Goal: Complete application form

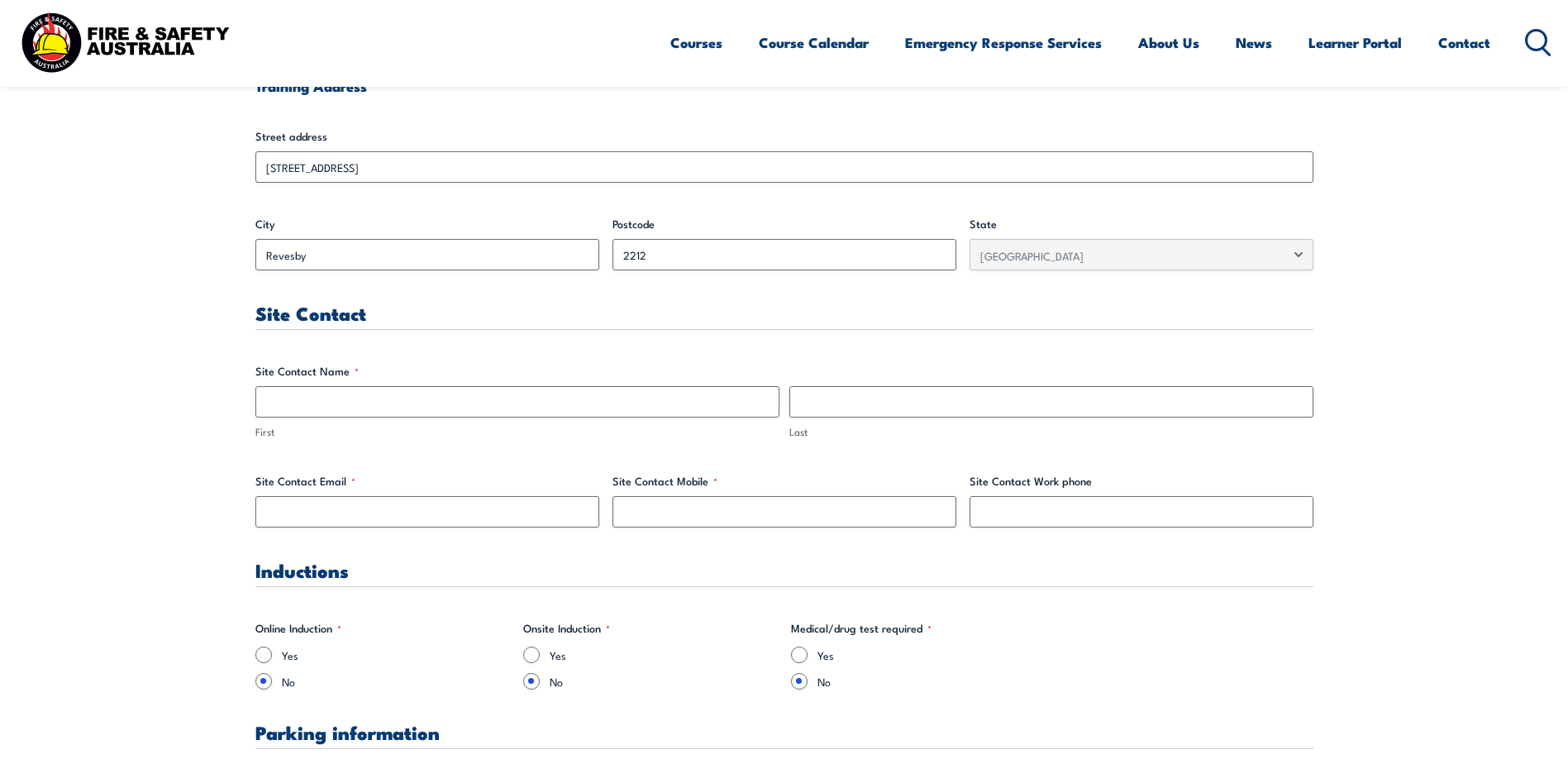
scroll to position [661, 0]
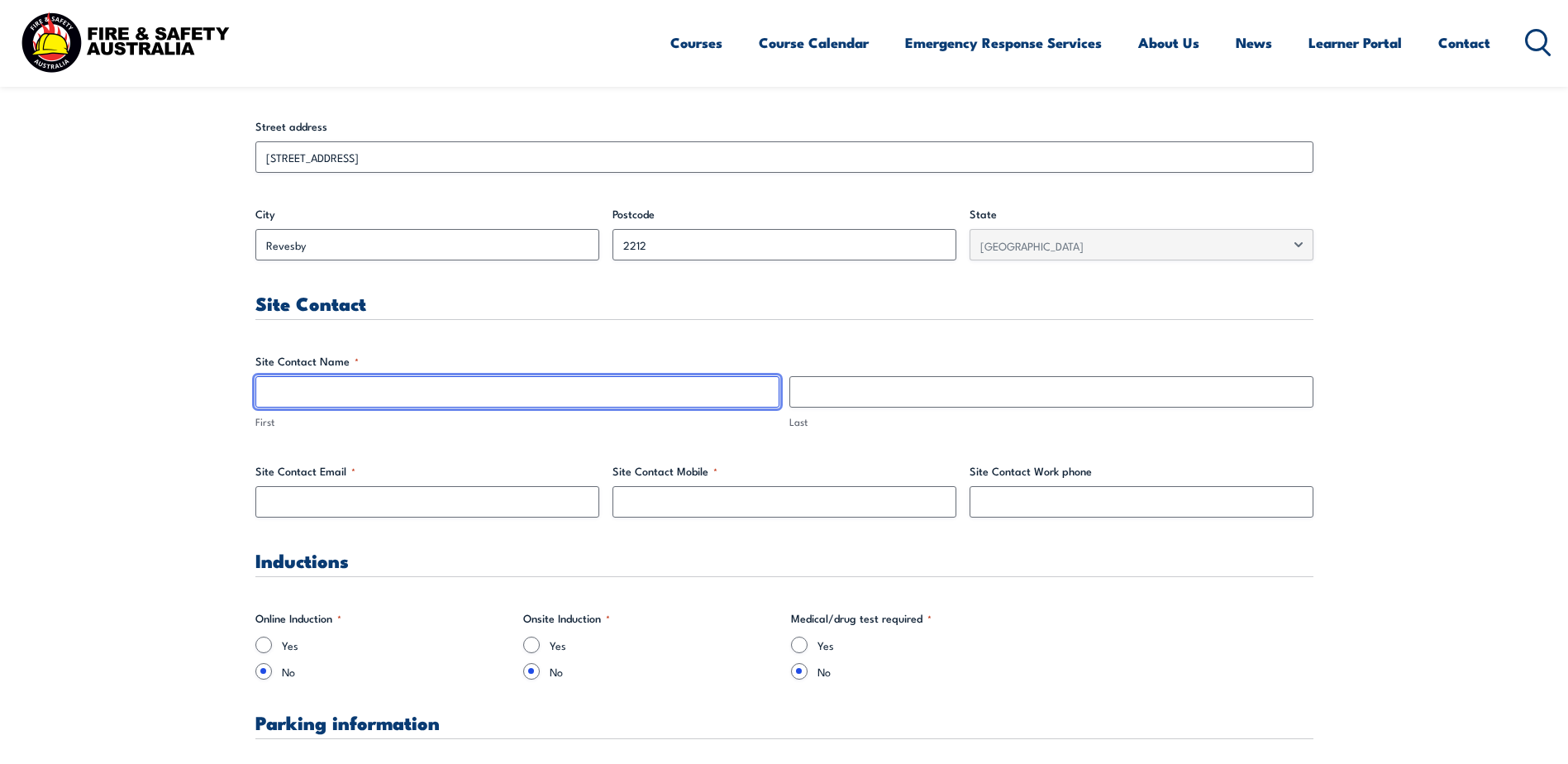
click at [402, 398] on input "First" at bounding box center [517, 392] width 524 height 32
type input "[PERSON_NAME]"
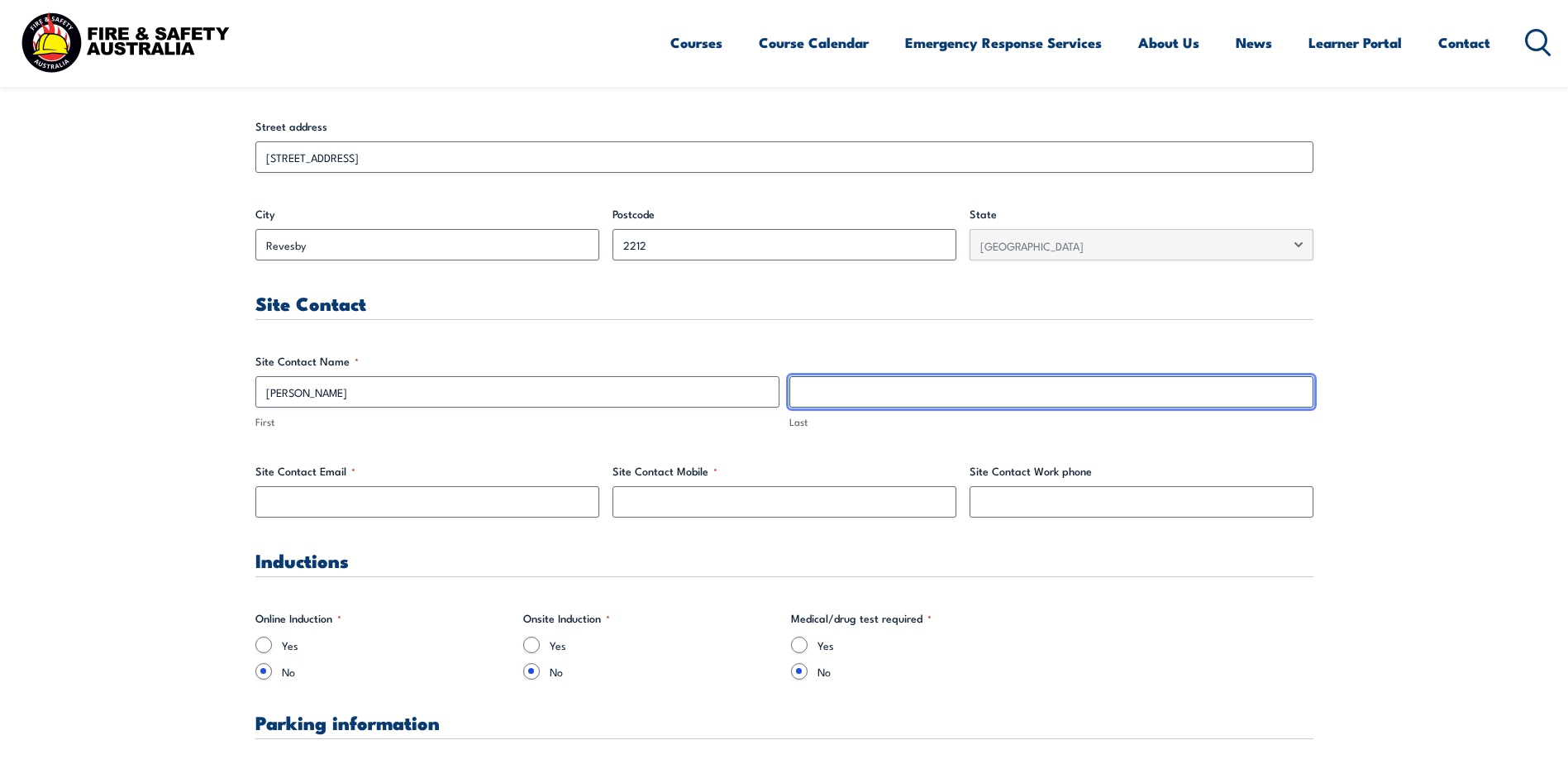
type input "Leijen"
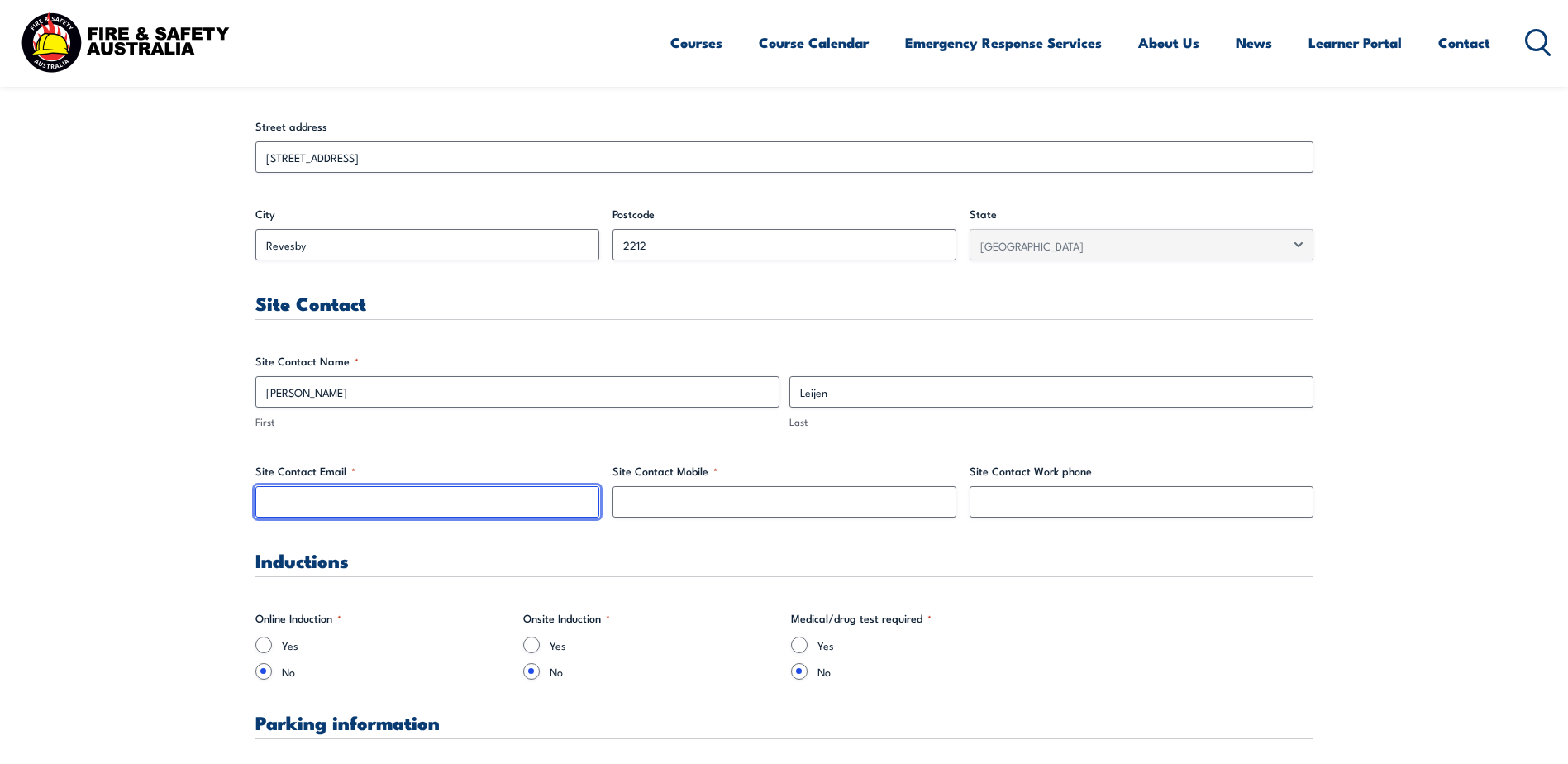
type input "[PERSON_NAME][EMAIL_ADDRESS][DOMAIN_NAME]"
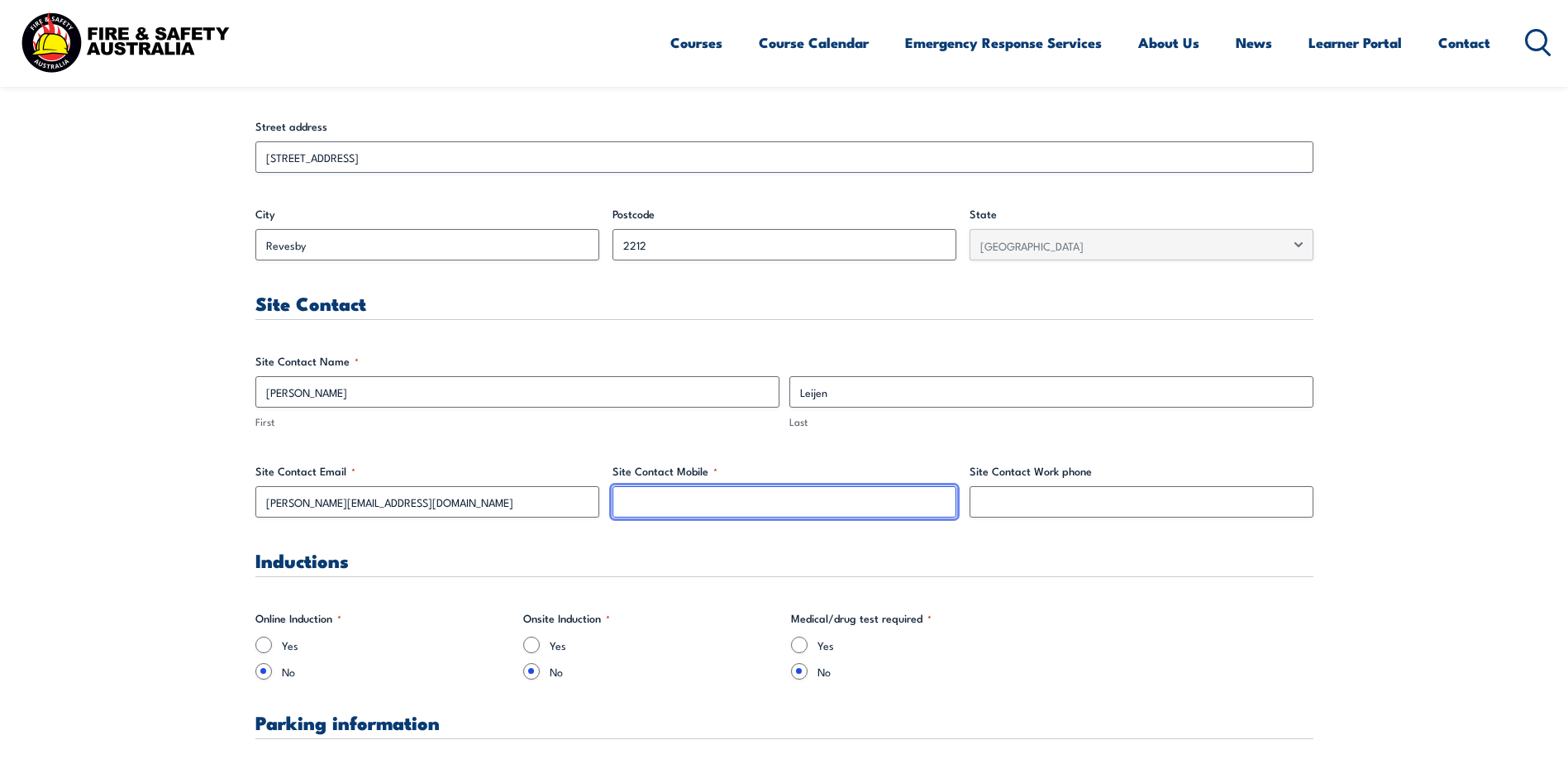
type input "0408381584"
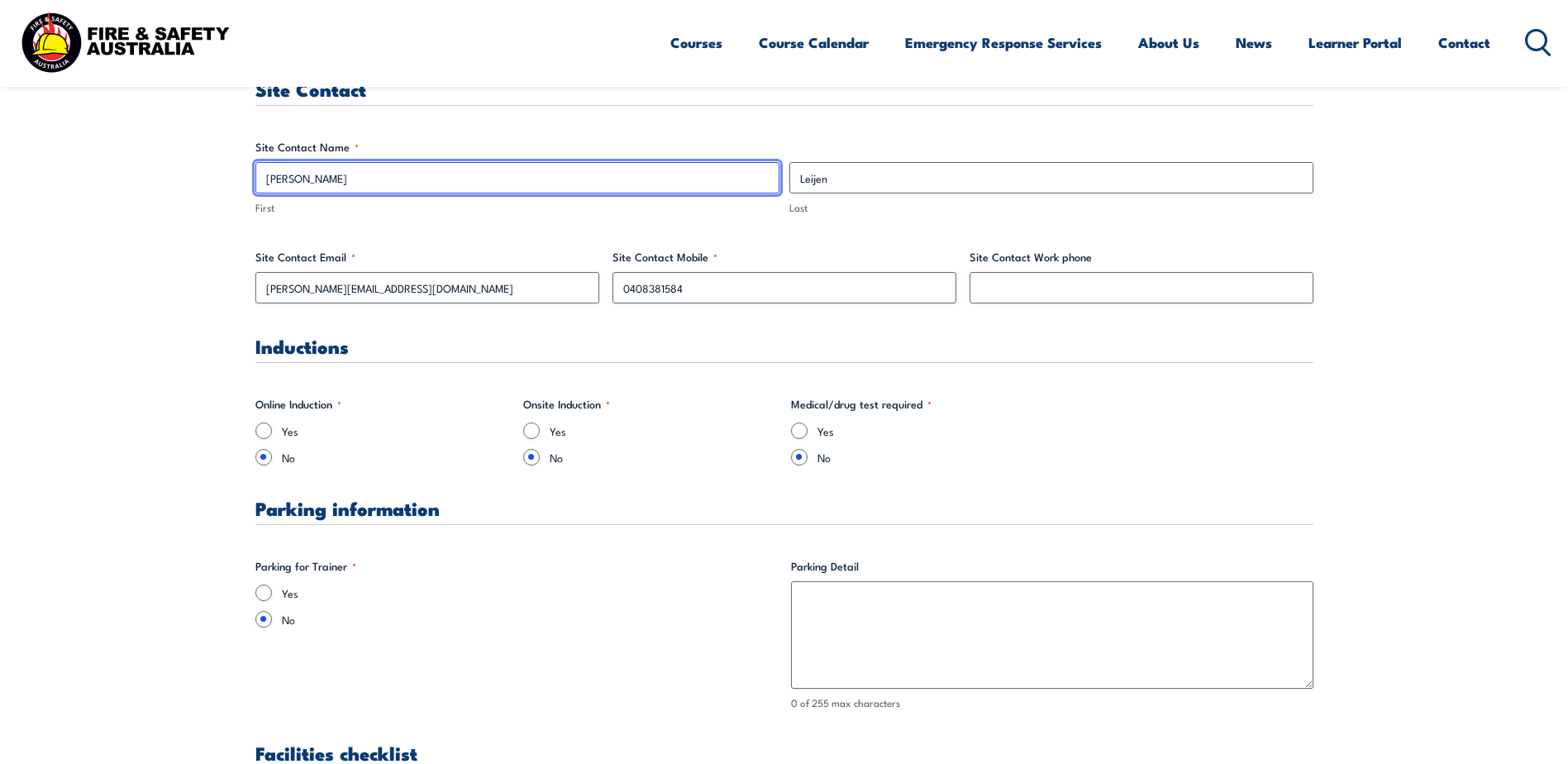
scroll to position [909, 0]
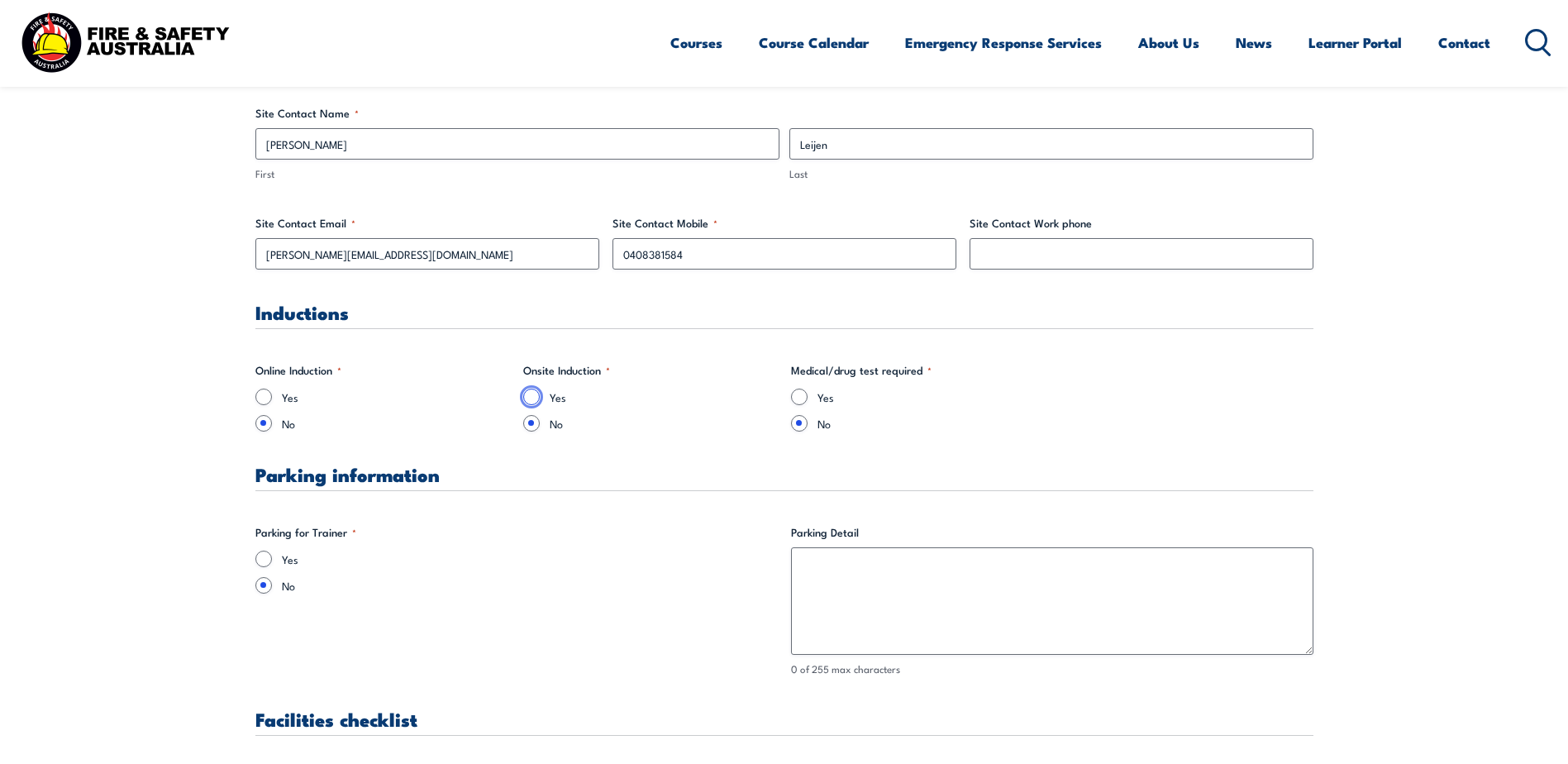
click at [534, 395] on input "Yes" at bounding box center [531, 396] width 16 height 16
radio input "true"
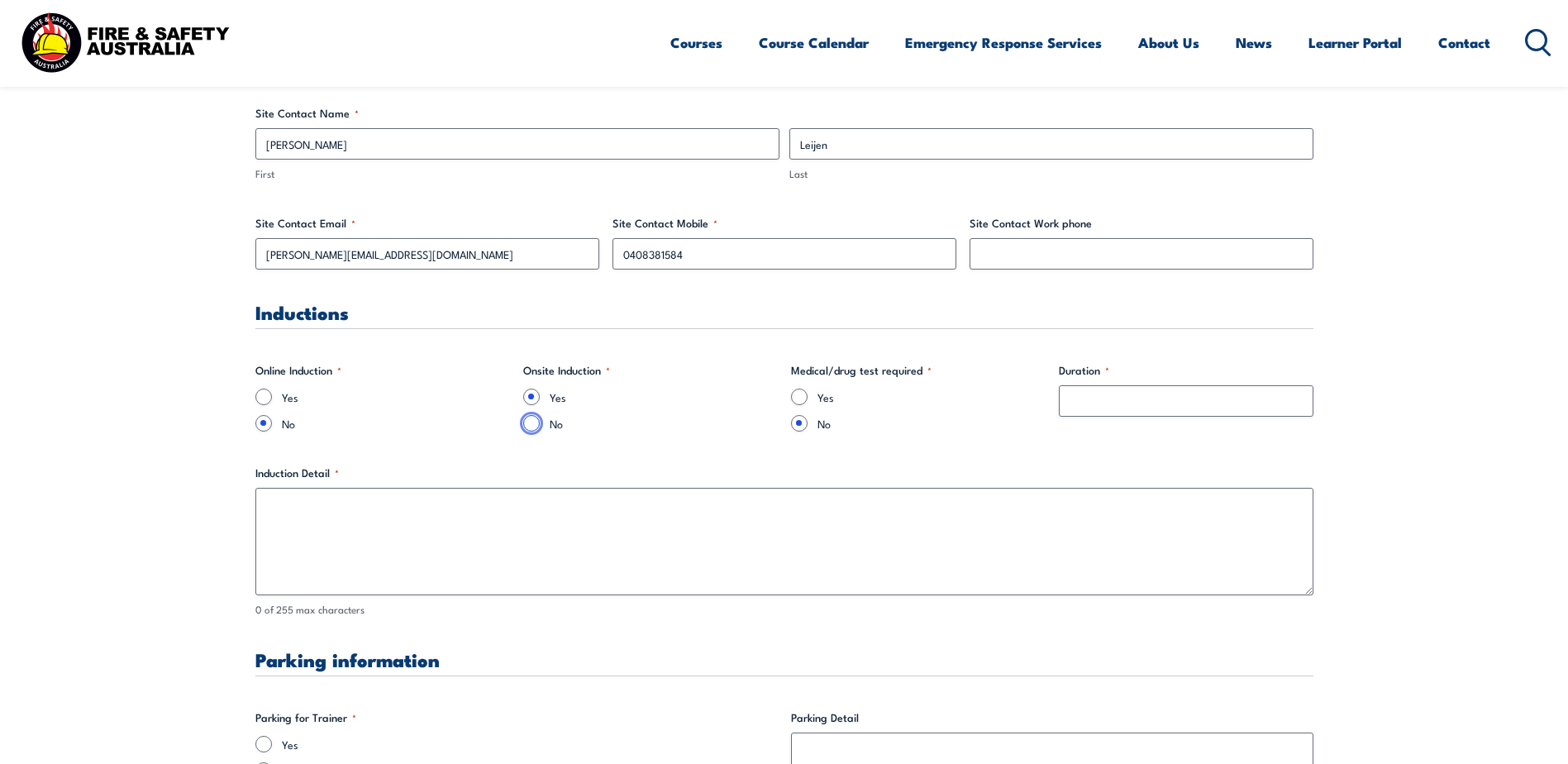
click at [530, 425] on input "No" at bounding box center [531, 422] width 16 height 16
radio input "true"
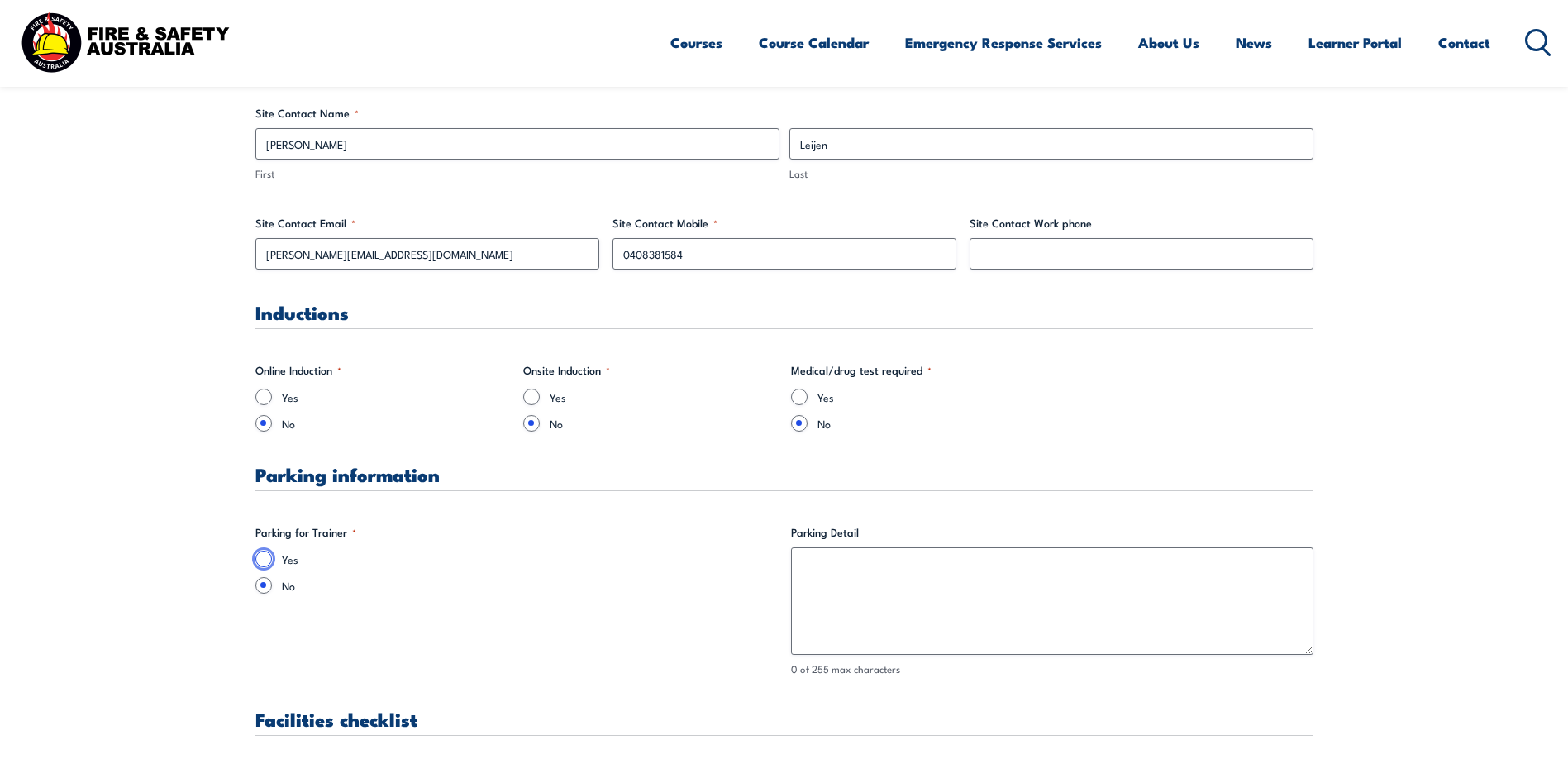
click at [266, 558] on input "Yes" at bounding box center [263, 559] width 16 height 16
radio input "true"
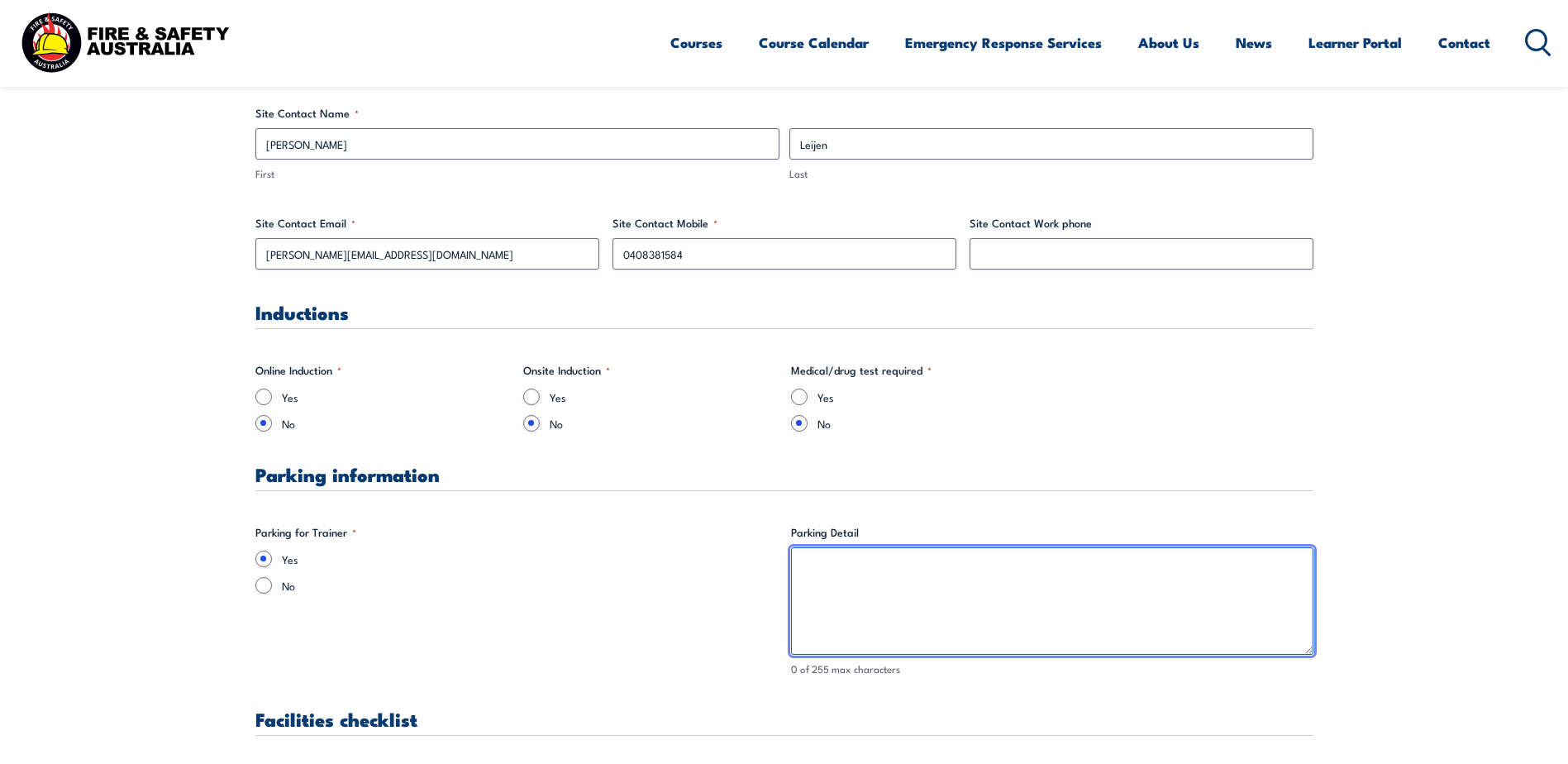
click at [827, 557] on textarea "Parking Detail" at bounding box center [1052, 601] width 522 height 107
type textarea "P"
type textarea "There is visitor parking available next to the building"
